Goal: Share content: Share content

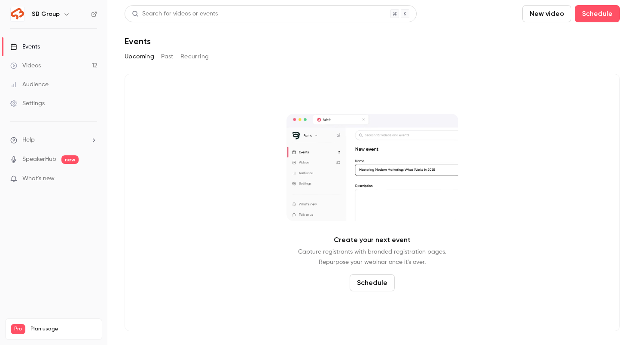
click at [49, 67] on link "Videos 12" at bounding box center [53, 65] width 107 height 19
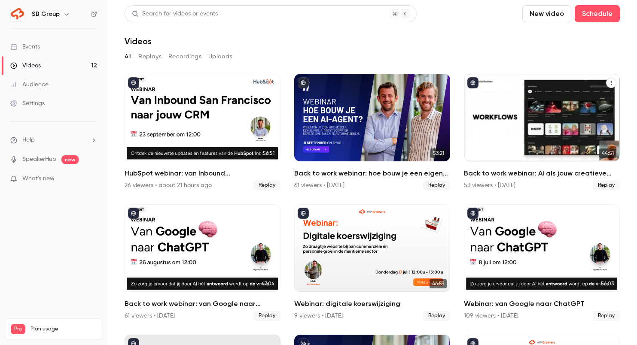
click at [511, 119] on div "Back to work webinar: AI als jouw creatieve collega" at bounding box center [542, 118] width 156 height 88
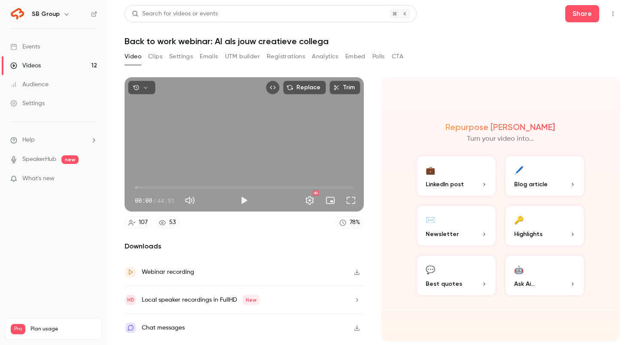
click at [291, 57] on button "Registrations" at bounding box center [286, 57] width 38 height 14
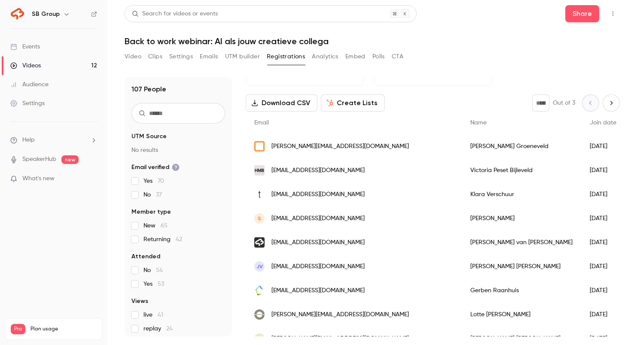
scroll to position [31, 0]
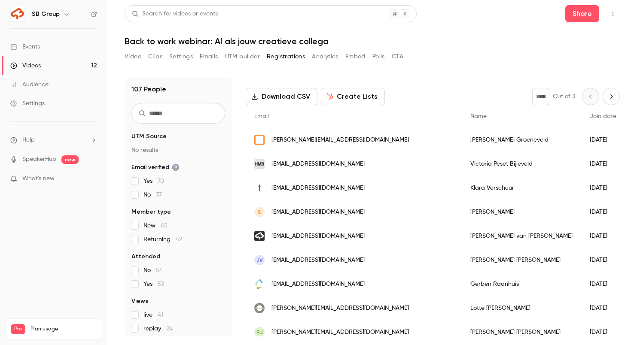
click at [164, 119] on input "text" at bounding box center [178, 113] width 94 height 21
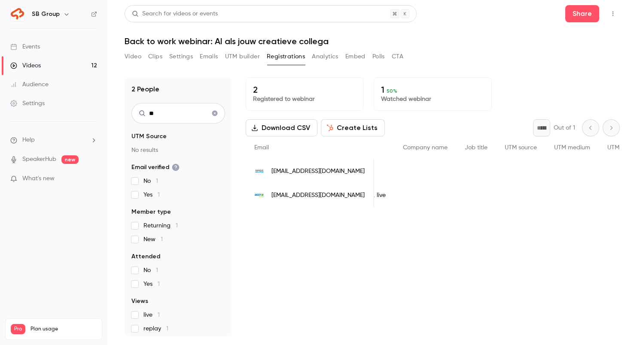
scroll to position [0, 410]
type input "**"
click at [134, 59] on button "Video" at bounding box center [133, 57] width 17 height 14
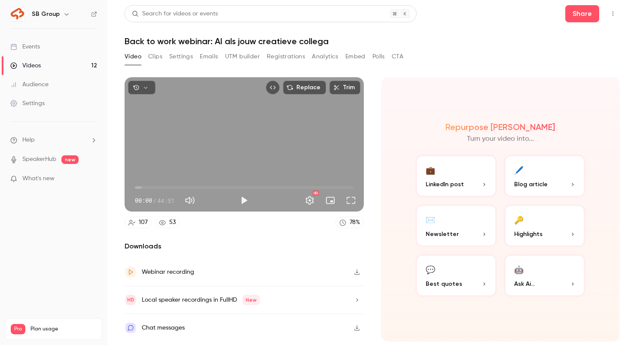
click at [279, 60] on button "Registrations" at bounding box center [286, 57] width 38 height 14
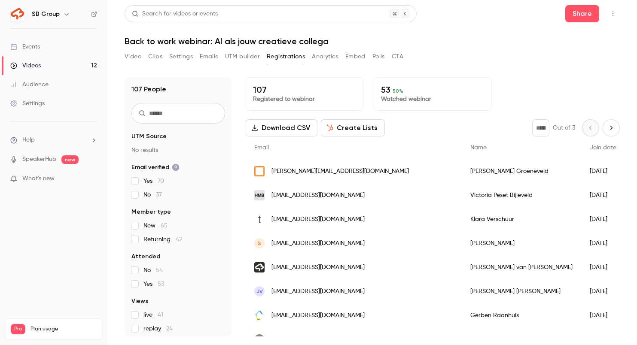
click at [143, 57] on div "Video Clips Settings Emails UTM builder Registrations Analytics Embed Polls CTA" at bounding box center [264, 57] width 279 height 14
click at [138, 58] on button "Video" at bounding box center [133, 57] width 17 height 14
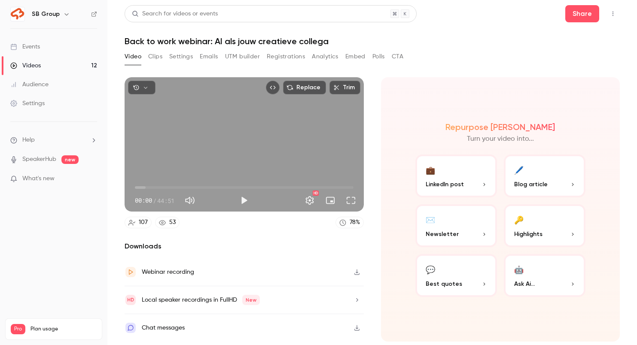
click at [290, 58] on button "Registrations" at bounding box center [286, 57] width 38 height 14
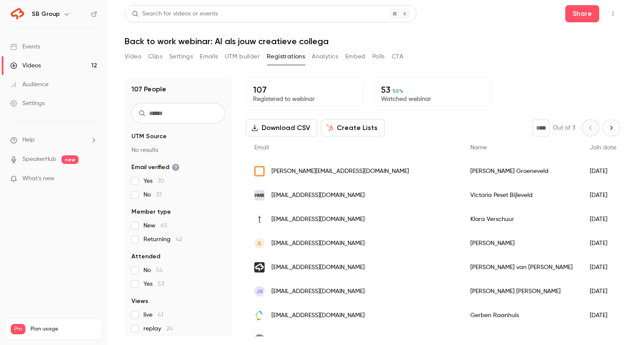
click at [52, 50] on link "Events" at bounding box center [53, 46] width 107 height 19
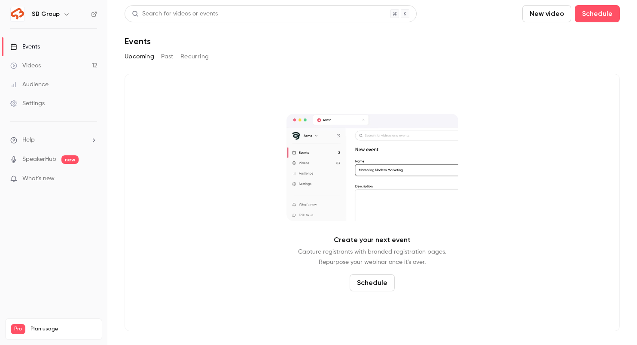
click at [80, 69] on link "Videos 12" at bounding box center [53, 65] width 107 height 19
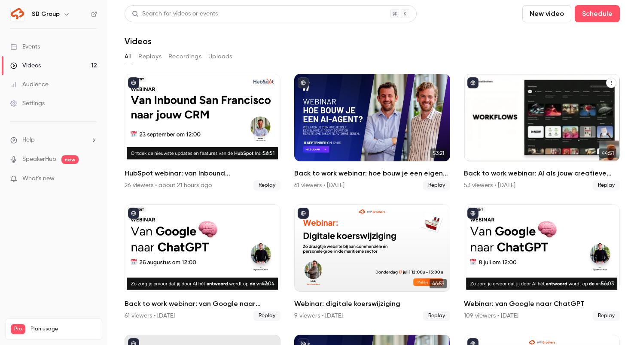
click at [612, 85] on icon "Back to work webinar: AI als jouw creatieve collega" at bounding box center [611, 82] width 5 height 5
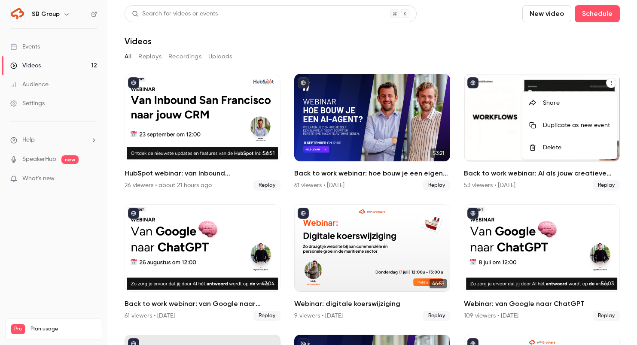
click at [585, 105] on div "Share" at bounding box center [576, 103] width 67 height 9
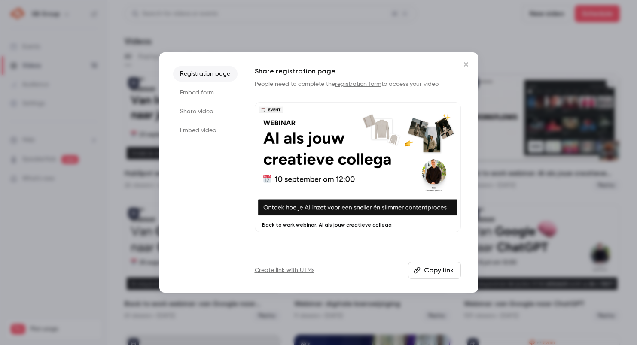
click at [197, 110] on li "Share video" at bounding box center [205, 111] width 64 height 15
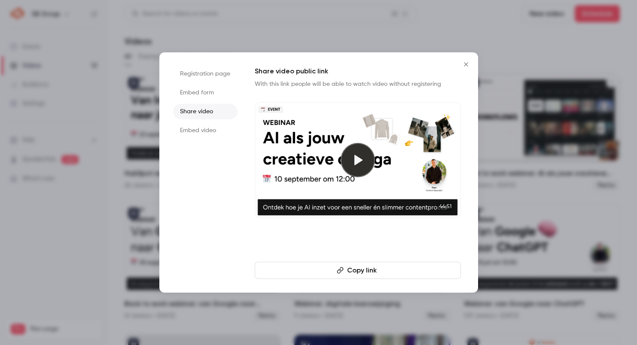
click at [369, 271] on button "Copy link" at bounding box center [358, 270] width 206 height 17
